Goal: Transaction & Acquisition: Download file/media

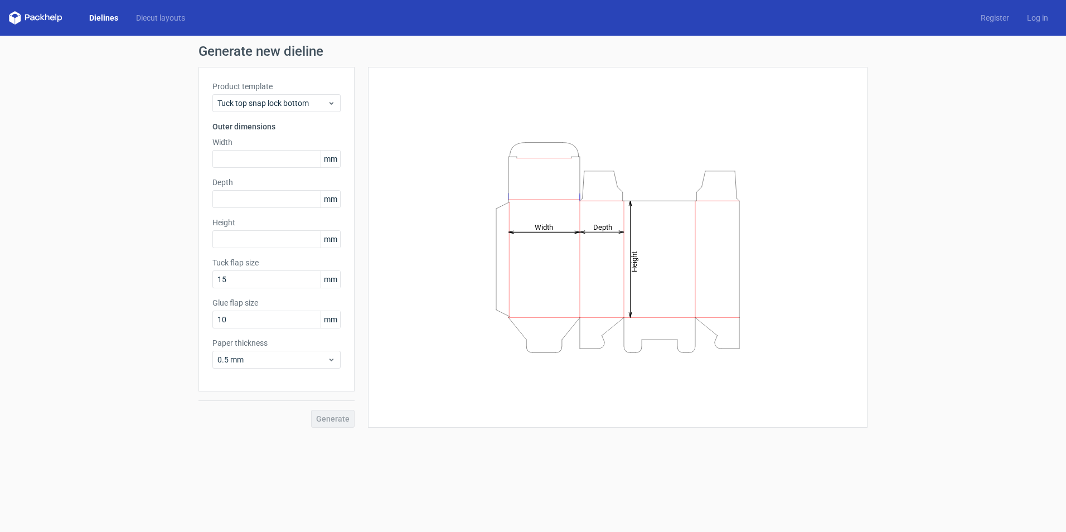
click at [41, 16] on polygon at bounding box center [42, 17] width 4 height 7
click at [100, 16] on link "Dielines" at bounding box center [103, 17] width 47 height 11
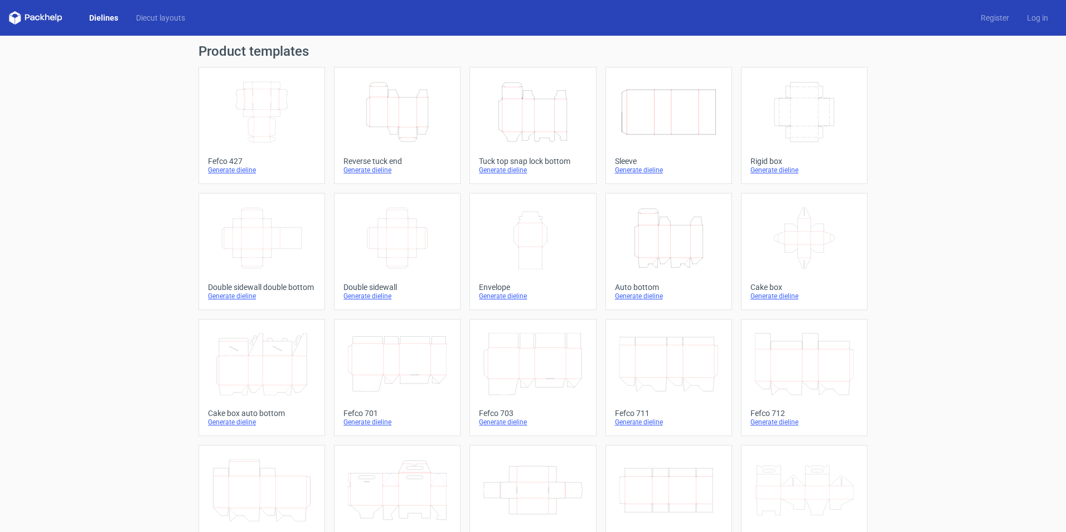
click at [254, 114] on icon "Width Depth Height" at bounding box center [261, 112] width 99 height 62
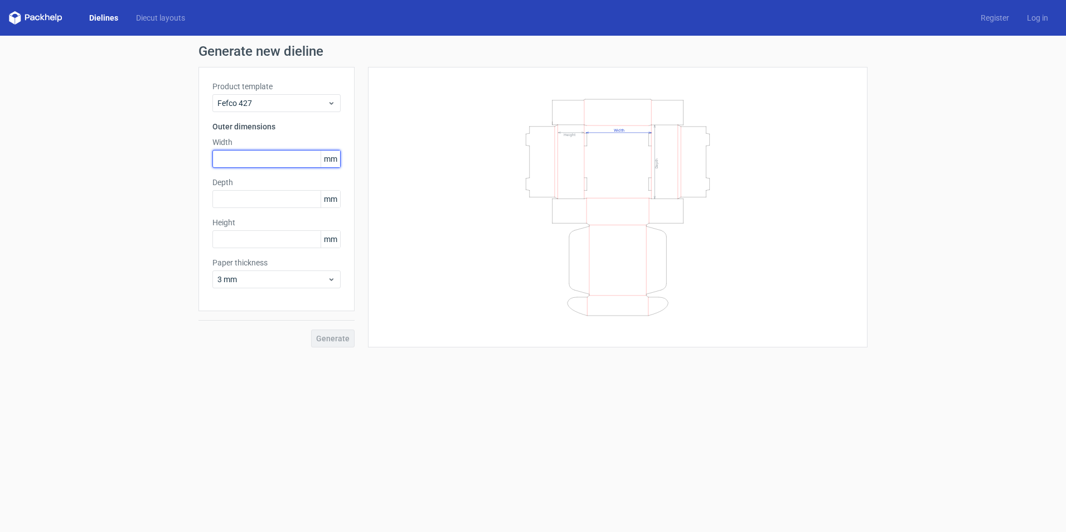
click at [247, 158] on input "text" at bounding box center [276, 159] width 128 height 18
type input "40"
type input "188"
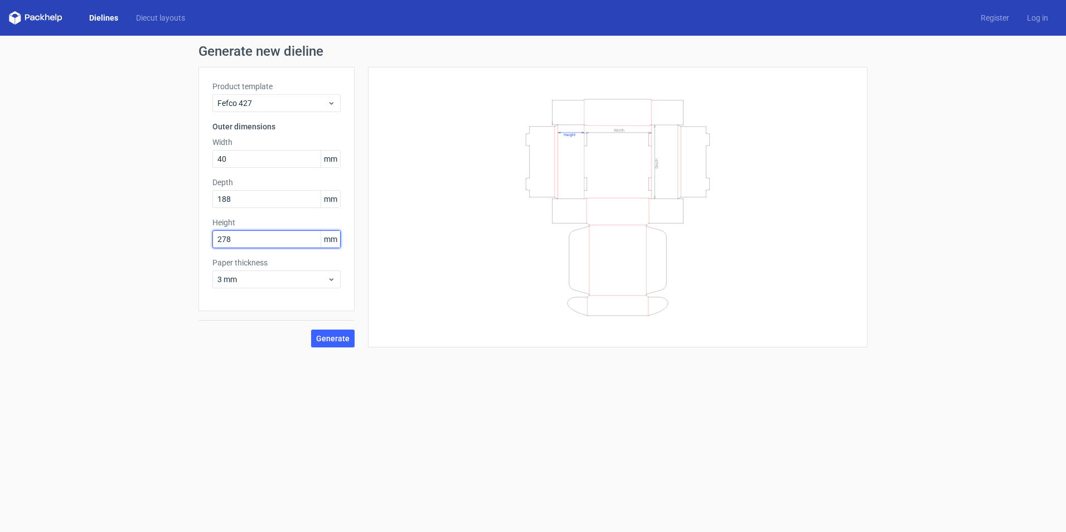
type input "278"
click at [327, 284] on span "Generate" at bounding box center [332, 339] width 33 height 8
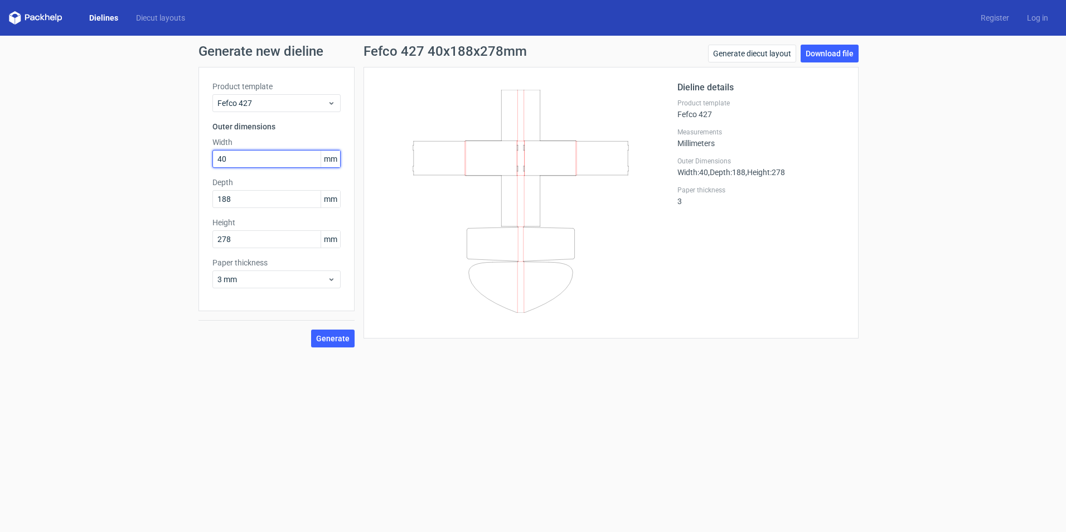
drag, startPoint x: 247, startPoint y: 158, endPoint x: 113, endPoint y: 165, distance: 134.0
click at [129, 168] on div "Generate new dieline Product template Fefco 427 Outer dimensions Width 40 mm De…" at bounding box center [533, 196] width 1066 height 321
type input "188"
type input "278"
type input "40"
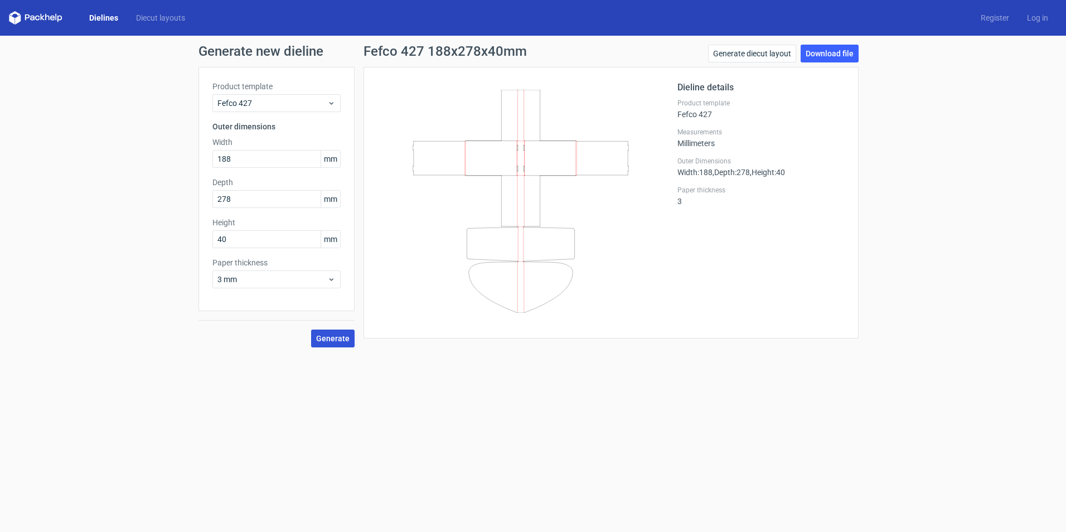
click at [326, 284] on span "Generate" at bounding box center [332, 339] width 33 height 8
drag, startPoint x: 249, startPoint y: 197, endPoint x: 62, endPoint y: 206, distance: 187.1
click at [64, 206] on div "Generate new dieline Product template Fefco 427 Outer dimensions Width 188 mm D…" at bounding box center [533, 196] width 1066 height 321
type input "278"
type input "188"
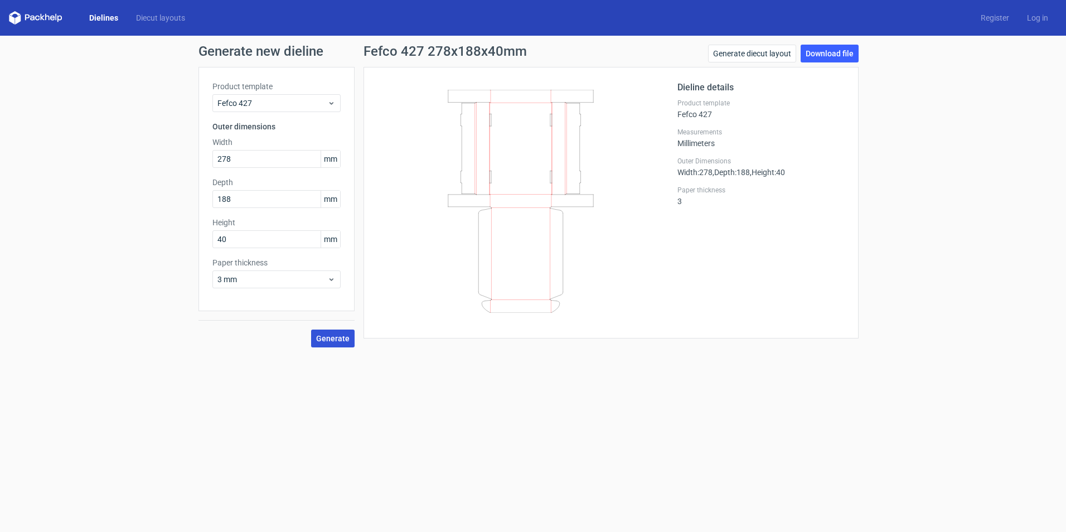
click at [339, 284] on span "Generate" at bounding box center [332, 339] width 33 height 8
click at [517, 53] on link "Download file" at bounding box center [830, 54] width 58 height 18
click at [517, 141] on div "Generate new dieline Product template Fefco 427 Outer dimensions Width 278 mm D…" at bounding box center [533, 196] width 1066 height 321
